Goal: Entertainment & Leisure: Consume media (video, audio)

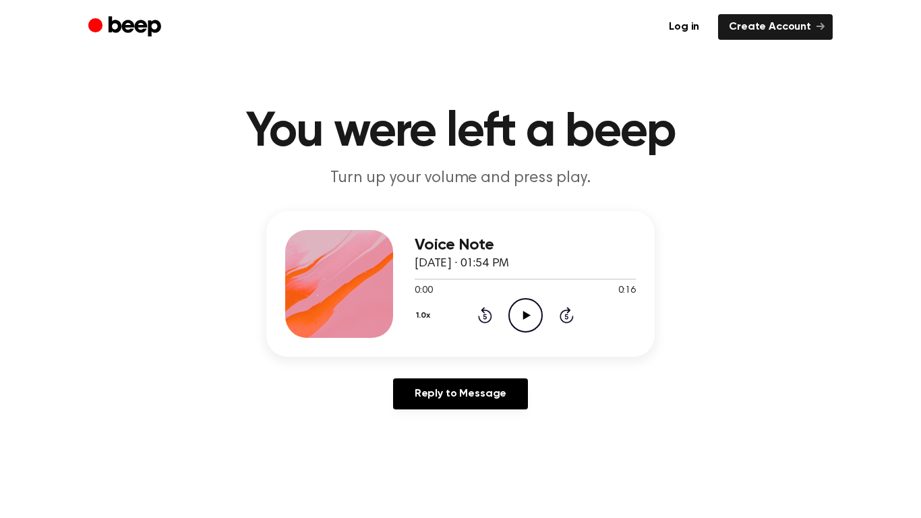
click at [530, 310] on icon "Play Audio" at bounding box center [525, 315] width 34 height 34
click at [524, 313] on icon at bounding box center [525, 315] width 7 height 9
click at [526, 311] on icon "Play Audio" at bounding box center [525, 315] width 34 height 34
click at [528, 314] on icon at bounding box center [525, 315] width 7 height 9
click at [528, 310] on icon "Play Audio" at bounding box center [525, 315] width 34 height 34
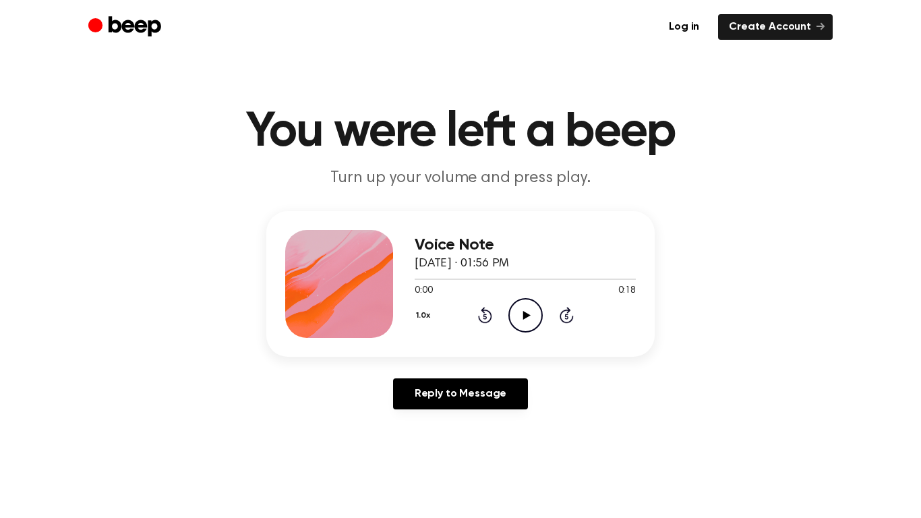
click at [526, 317] on icon "Play Audio" at bounding box center [525, 315] width 34 height 34
